Goal: Entertainment & Leisure: Consume media (video, audio)

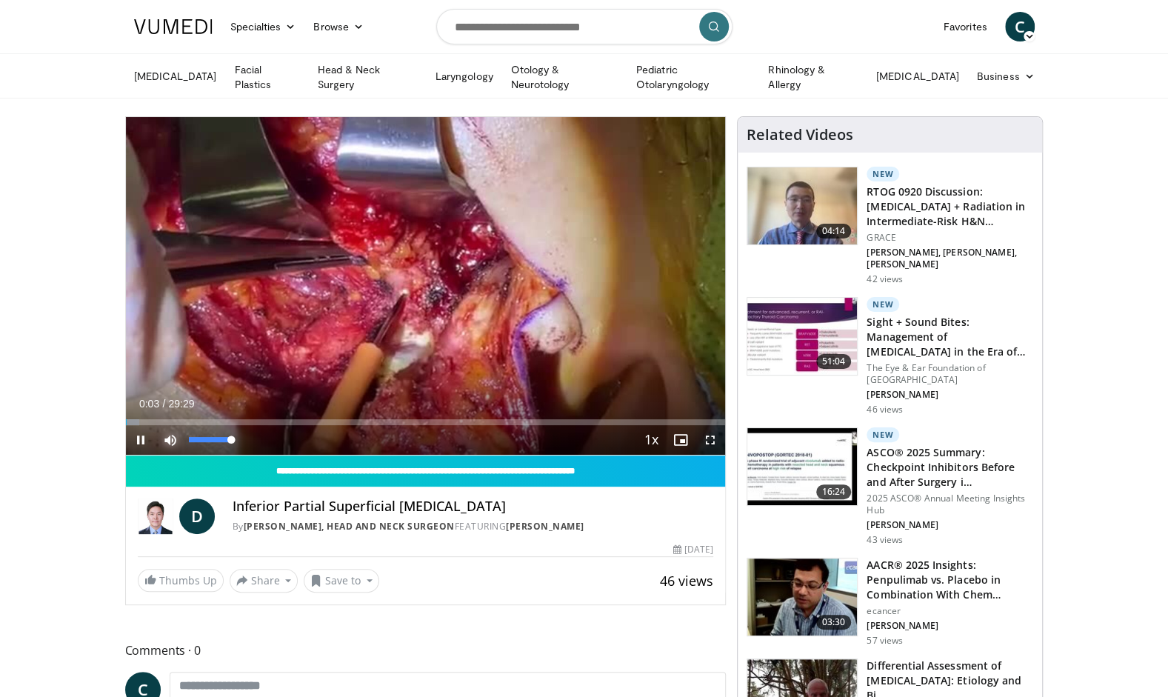
click at [169, 436] on span "Video Player" at bounding box center [171, 440] width 30 height 30
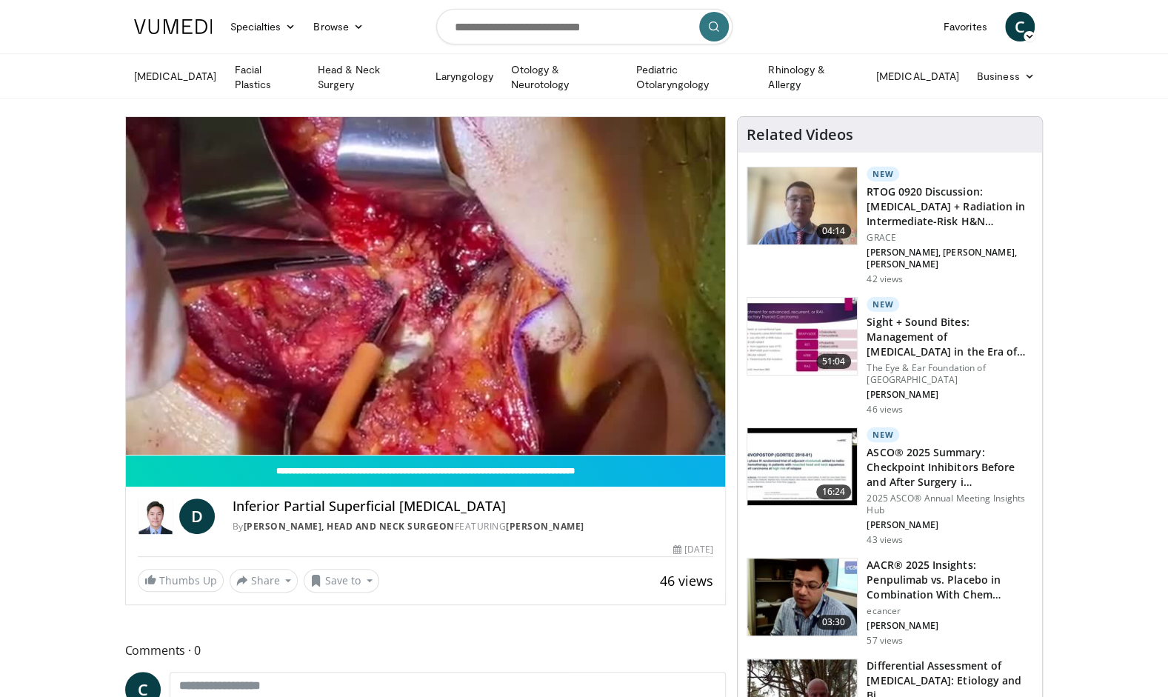
click at [169, 436] on video-js "**********" at bounding box center [426, 286] width 600 height 338
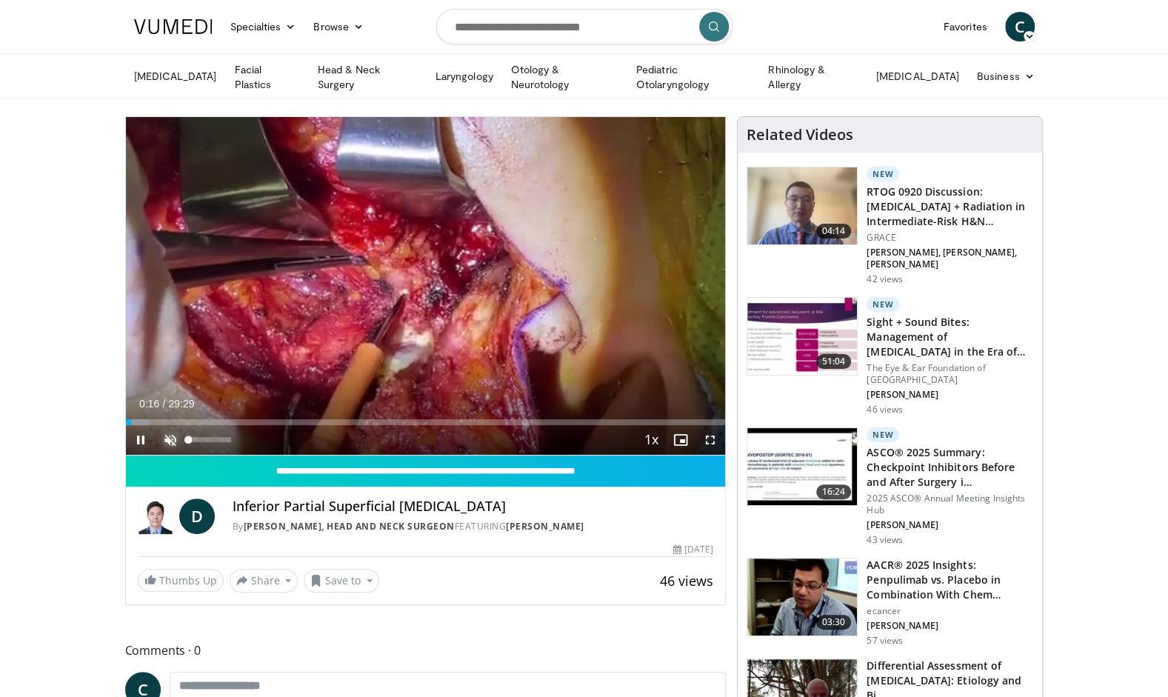
click at [164, 437] on span "Video Player" at bounding box center [171, 440] width 30 height 30
drag, startPoint x: 210, startPoint y: 421, endPoint x: 138, endPoint y: 407, distance: 73.8
click at [138, 425] on div "Current Time 0:00 / Duration 29:29 Play Skip Backward Skip Forward Mute 0% Load…" at bounding box center [426, 440] width 600 height 30
drag, startPoint x: 136, startPoint y: 422, endPoint x: 127, endPoint y: 423, distance: 8.9
click at [127, 425] on div "Current Time 0:06 / Duration 29:29 Play Skip Backward Skip Forward Mute 0% Load…" at bounding box center [426, 440] width 600 height 30
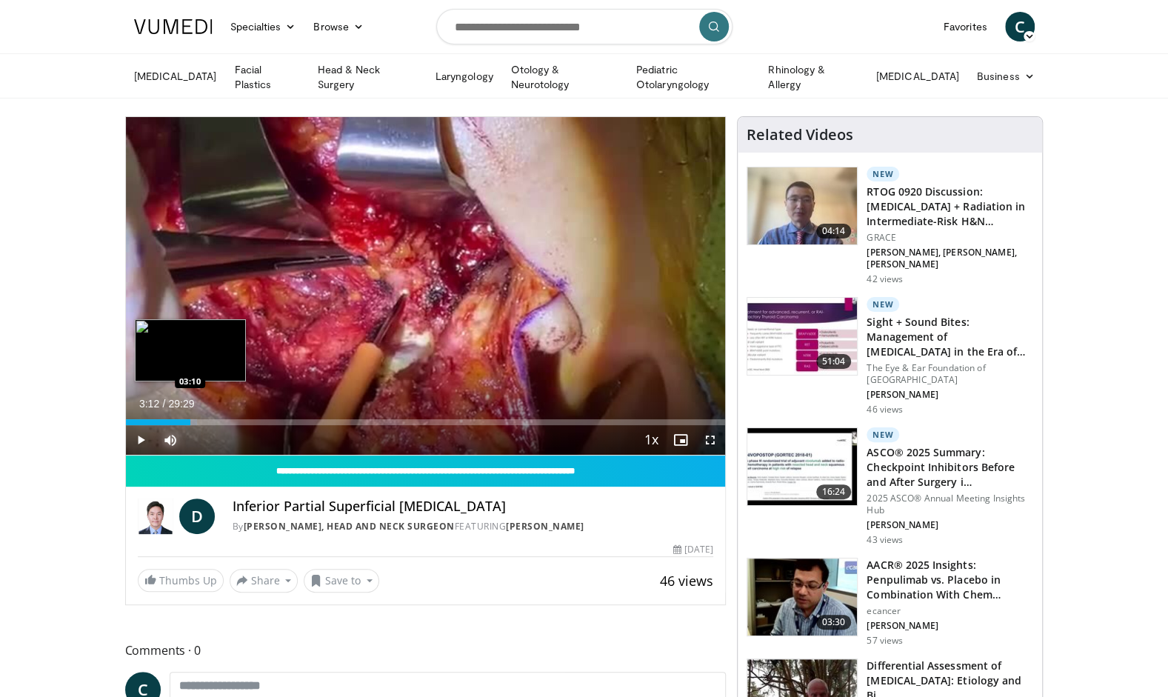
click at [190, 420] on div "Loaded : 11.88% 03:12 03:10" at bounding box center [426, 422] width 600 height 6
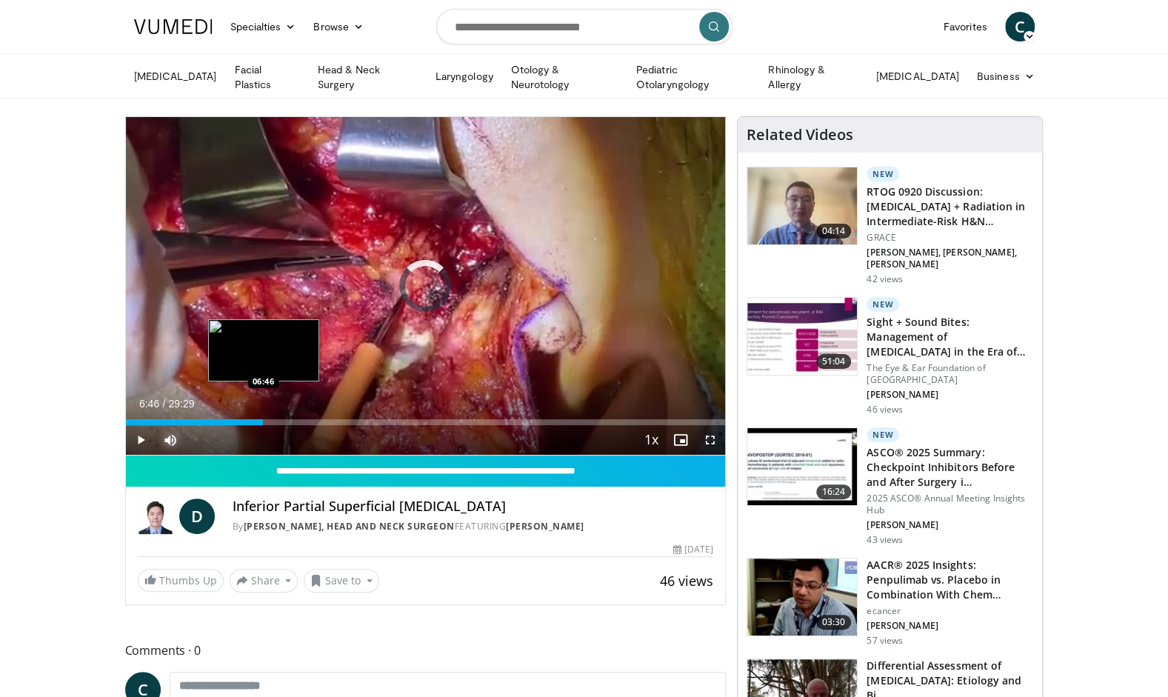
click at [263, 420] on div "Loaded : 14.67% 06:46 06:46" at bounding box center [426, 422] width 600 height 6
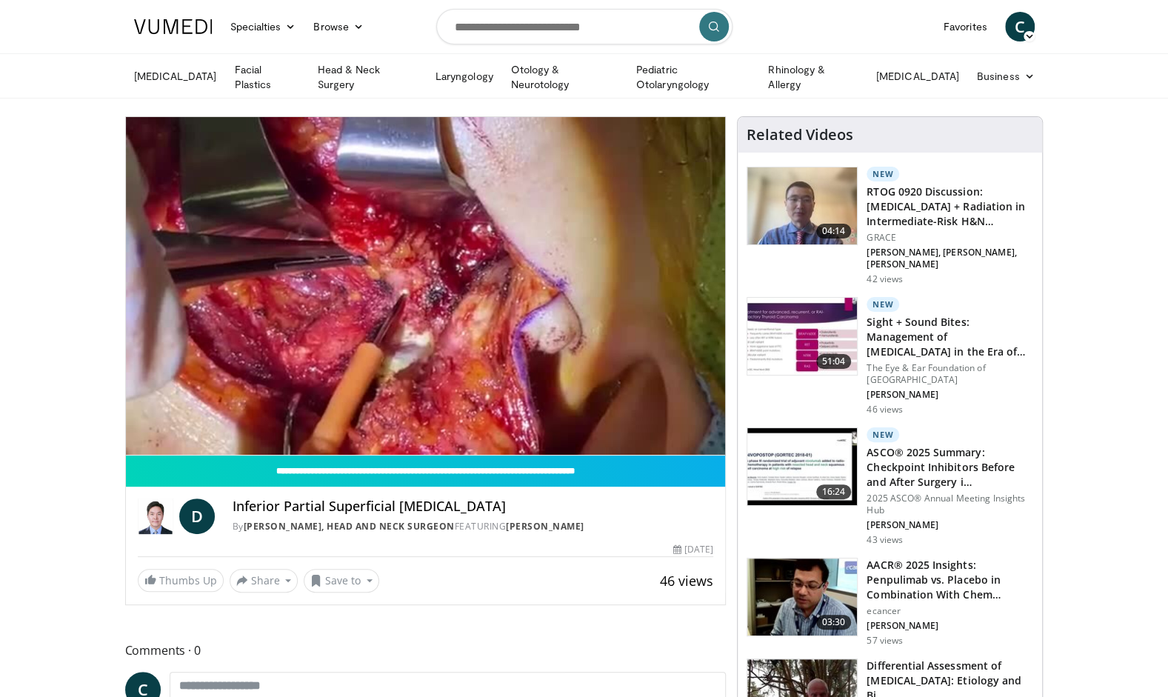
click at [263, 420] on div "10 seconds Tap to unmute" at bounding box center [426, 286] width 600 height 338
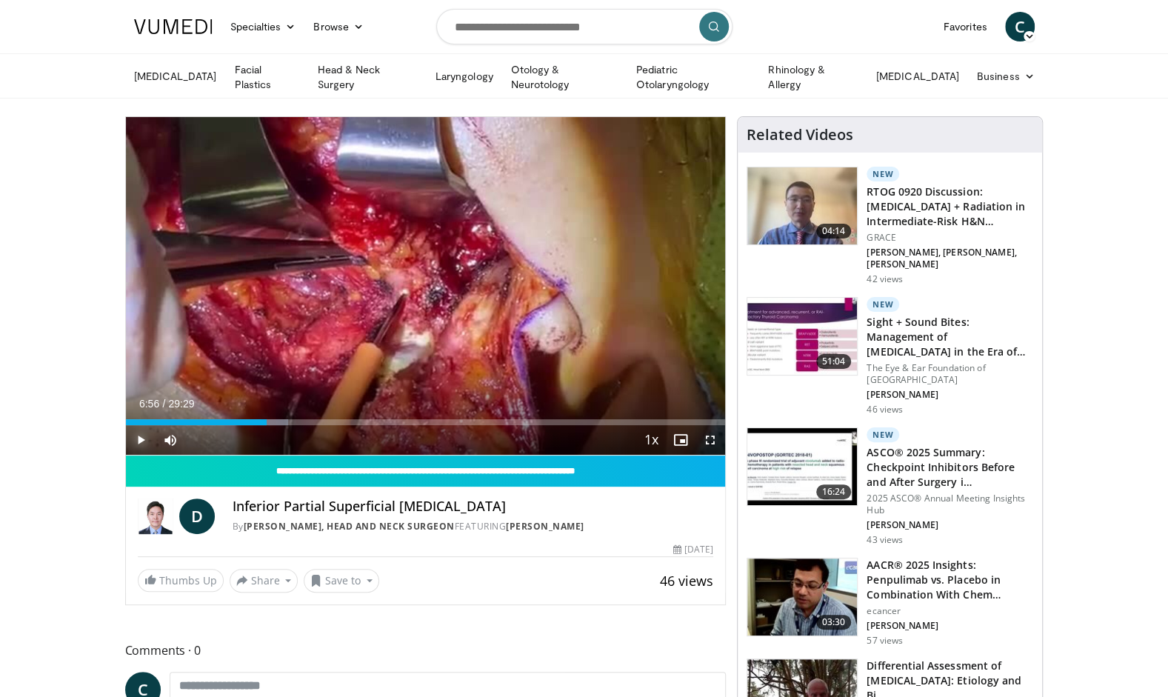
click at [141, 440] on span "Video Player" at bounding box center [141, 440] width 30 height 30
click at [172, 437] on span "Video Player" at bounding box center [171, 440] width 30 height 30
click at [173, 438] on span "Video Player" at bounding box center [171, 440] width 30 height 30
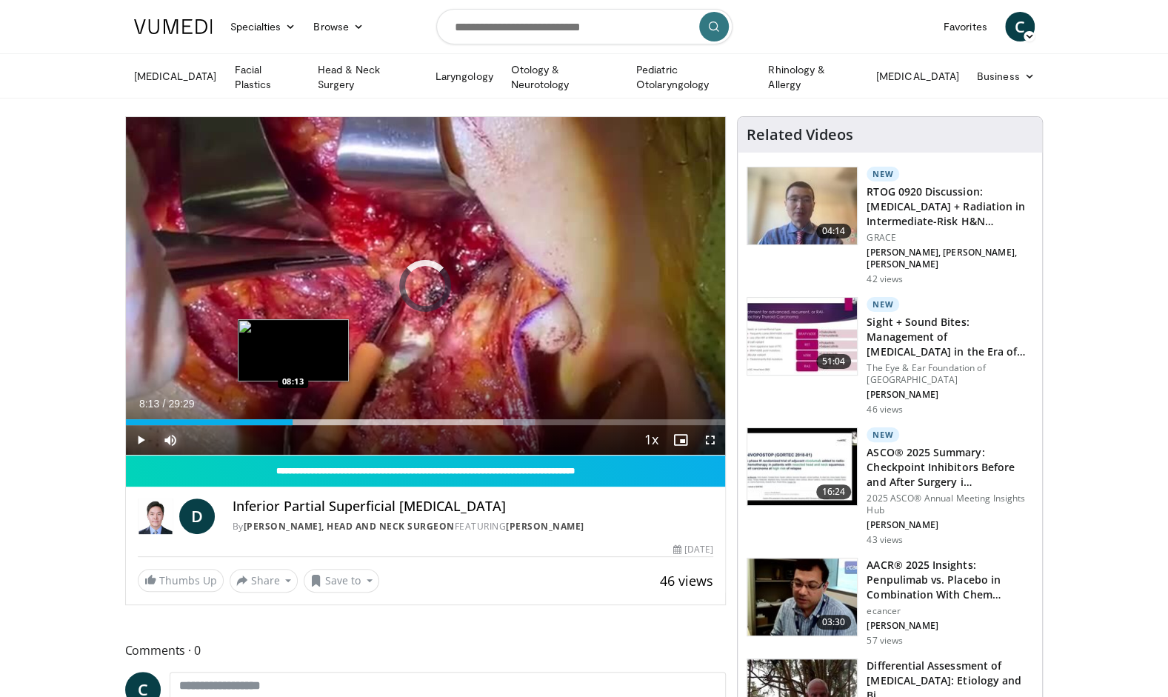
click at [293, 414] on div "Loaded : 68.29% 19:04 08:13" at bounding box center [426, 418] width 600 height 14
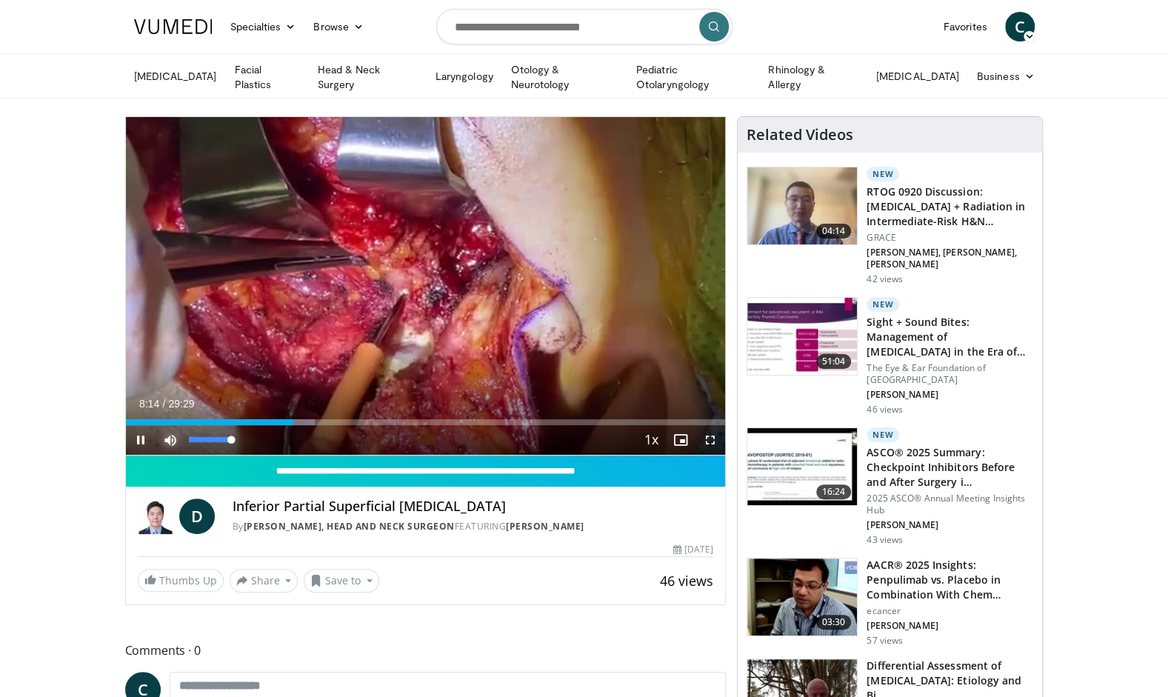
click at [170, 434] on span "Video Player" at bounding box center [171, 440] width 30 height 30
click at [170, 434] on video-js "**********" at bounding box center [426, 286] width 600 height 338
click at [167, 435] on span "Video Player" at bounding box center [171, 440] width 30 height 30
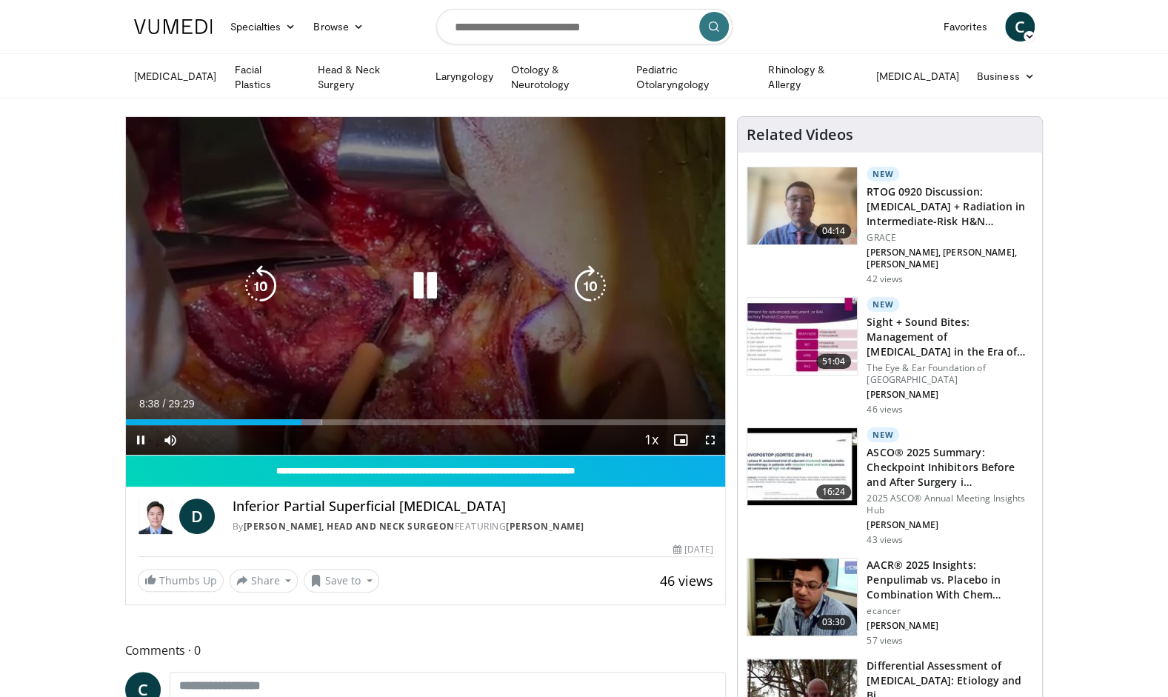
click at [437, 285] on icon "Video Player" at bounding box center [424, 285] width 41 height 41
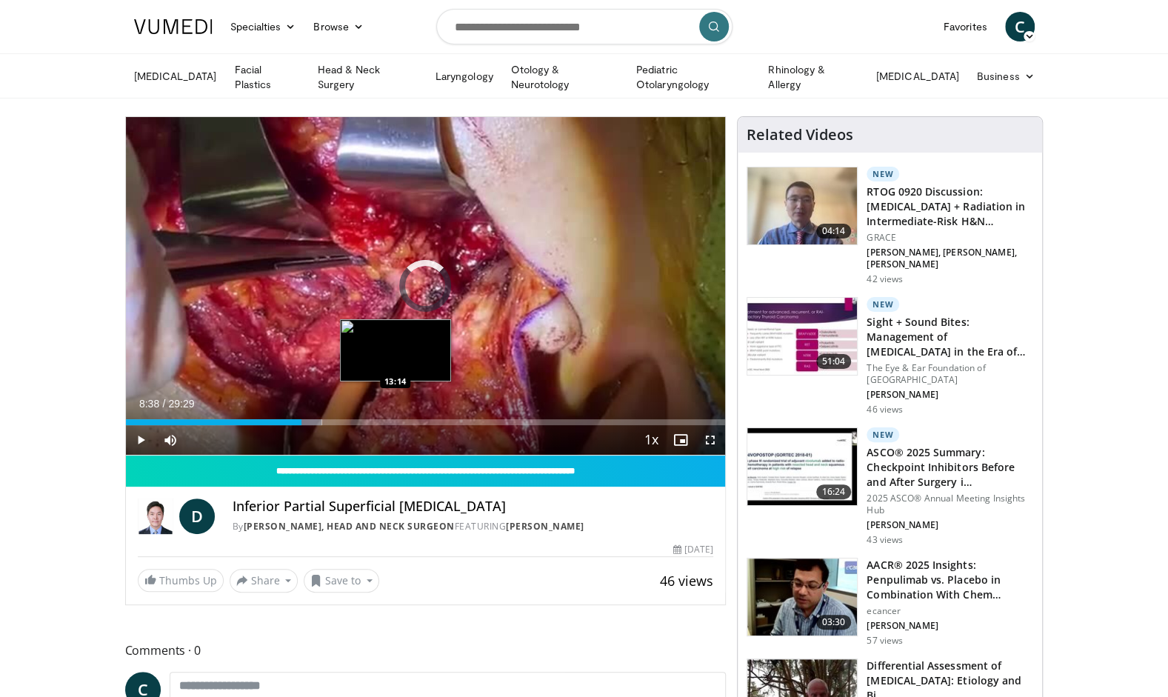
click at [395, 413] on div "Loaded : 32.73% 08:38 13:14" at bounding box center [426, 418] width 600 height 14
click at [427, 419] on div "Loaded : 48.66% 13:19 14:51" at bounding box center [426, 422] width 600 height 6
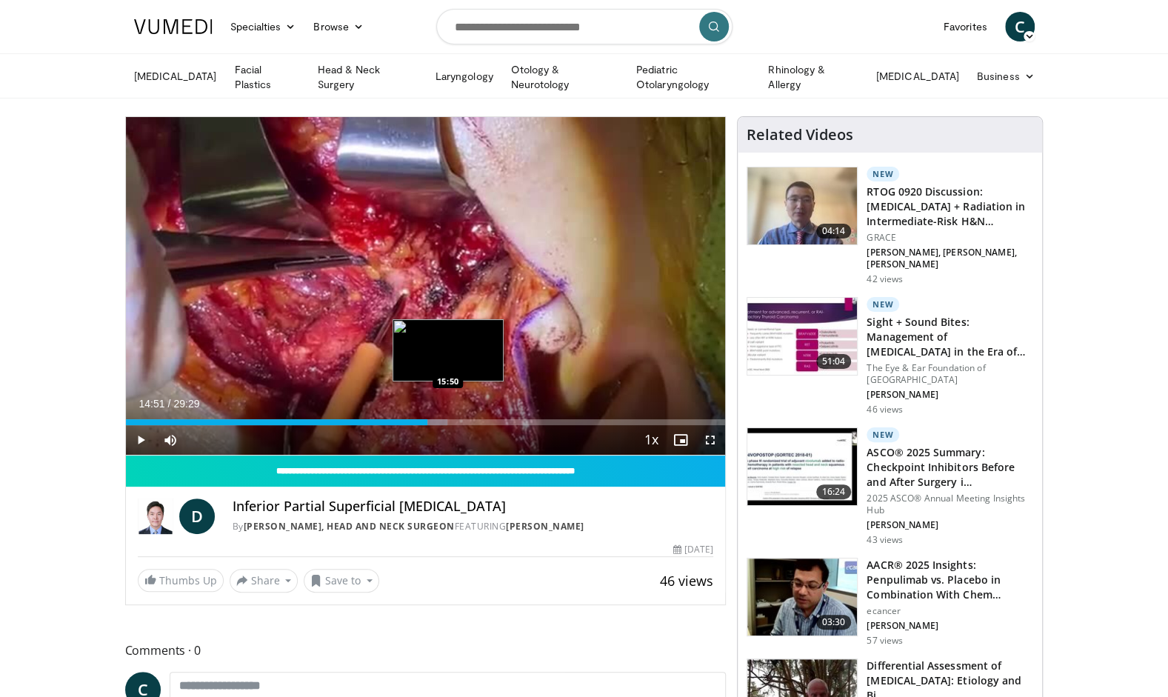
click at [449, 419] on div "Loaded : 53.61% 14:51 15:50" at bounding box center [426, 422] width 600 height 6
click at [477, 425] on div "Current Time 15:54 / Duration 29:29 Play Skip Backward Skip Forward Mute 100% L…" at bounding box center [426, 440] width 600 height 30
click at [481, 419] on div "Loaded : 57.56% 15:54 17:28" at bounding box center [426, 422] width 600 height 6
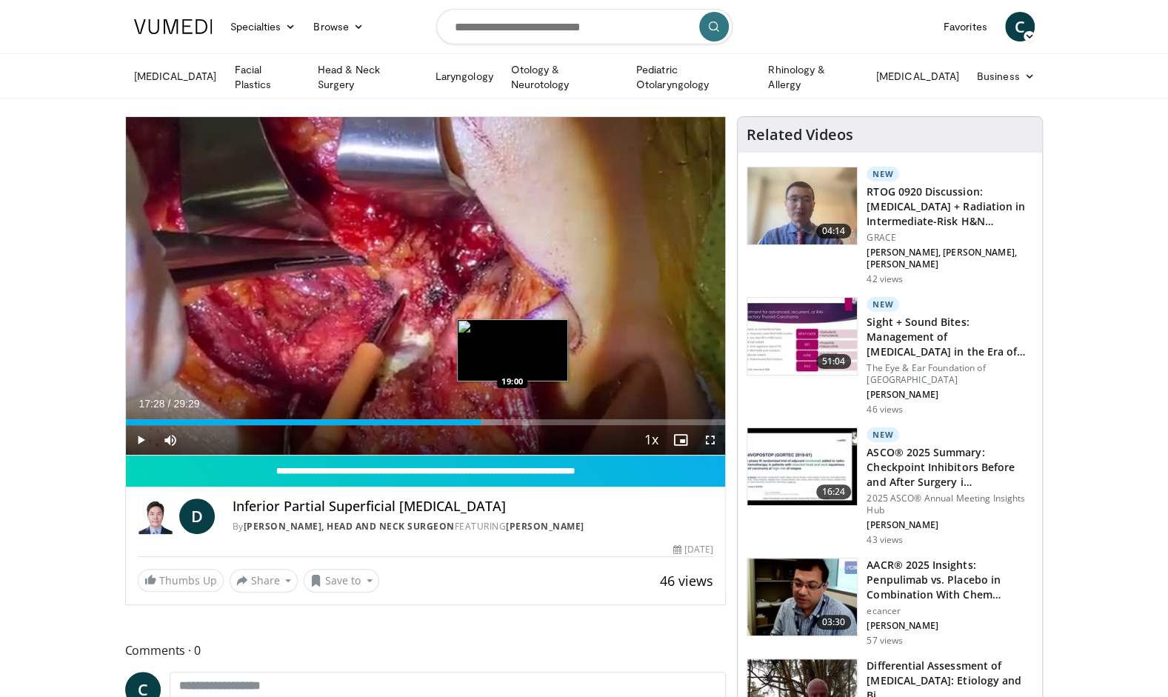
click at [512, 419] on div "Loaded : 62.81% 17:28 19:00" at bounding box center [426, 422] width 600 height 6
click at [139, 433] on span "Video Player" at bounding box center [141, 440] width 30 height 30
